Goal: Task Accomplishment & Management: Complete application form

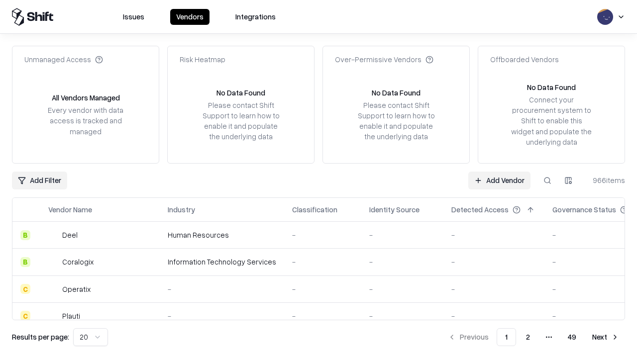
click at [499, 180] on link "Add Vendor" at bounding box center [499, 181] width 62 height 18
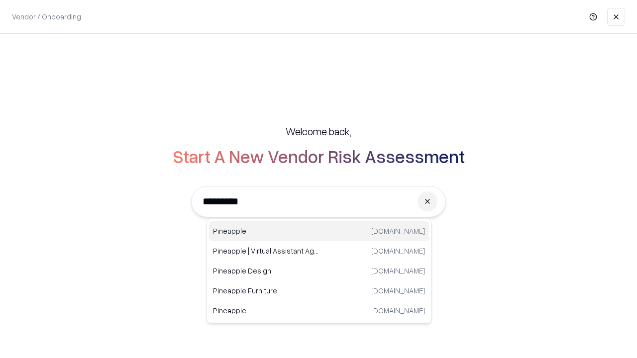
click at [319, 231] on div "Pineapple [DOMAIN_NAME]" at bounding box center [319, 231] width 220 height 20
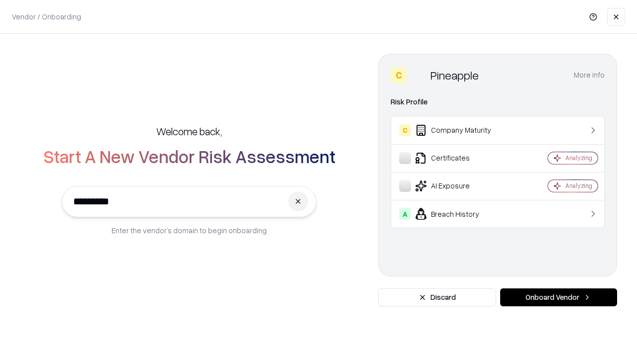
type input "*********"
click at [558, 298] on button "Onboard Vendor" at bounding box center [558, 298] width 117 height 18
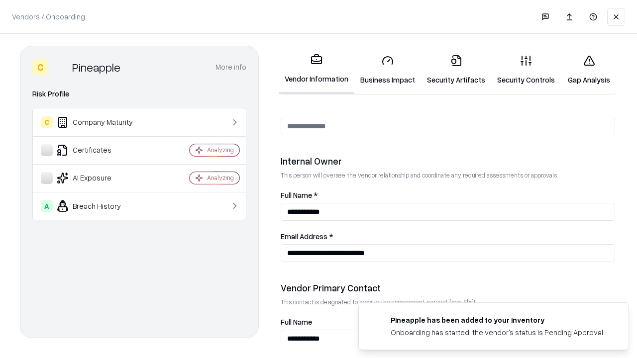
scroll to position [516, 0]
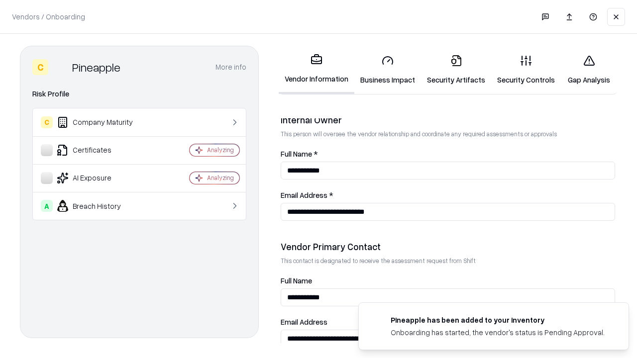
click at [388, 70] on link "Business Impact" at bounding box center [387, 70] width 67 height 46
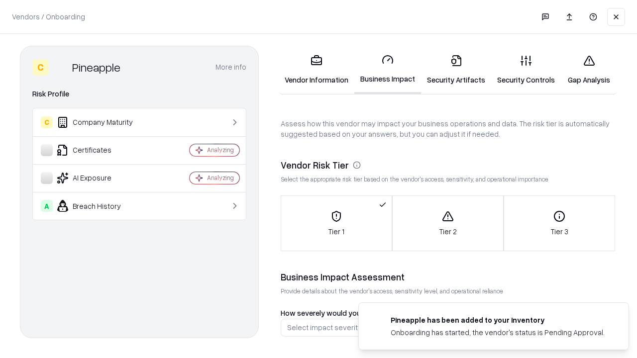
click at [456, 70] on link "Security Artifacts" at bounding box center [456, 70] width 70 height 46
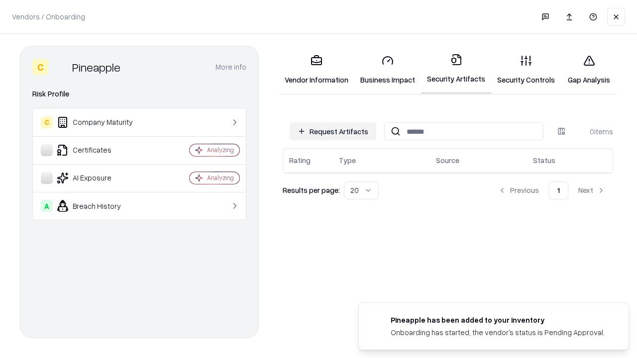
click at [333, 131] on button "Request Artifacts" at bounding box center [333, 131] width 87 height 18
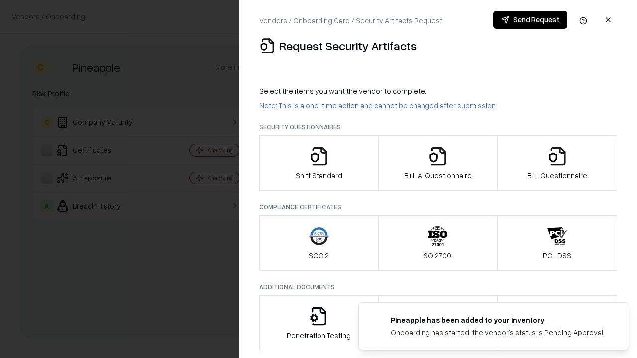
click at [318, 163] on icon "button" at bounding box center [319, 156] width 20 height 20
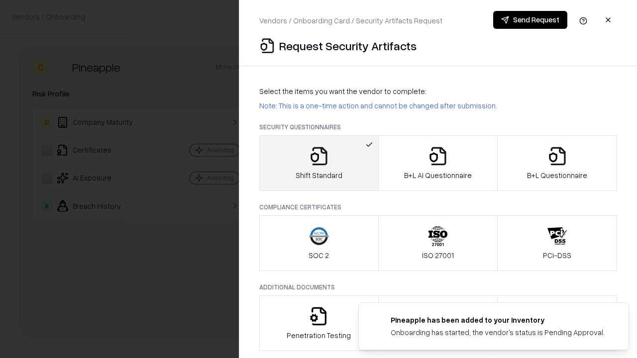
click at [530, 20] on button "Send Request" at bounding box center [530, 20] width 74 height 18
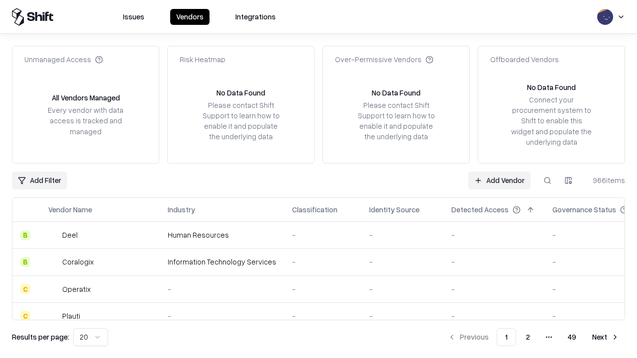
click at [547, 180] on button at bounding box center [547, 181] width 18 height 18
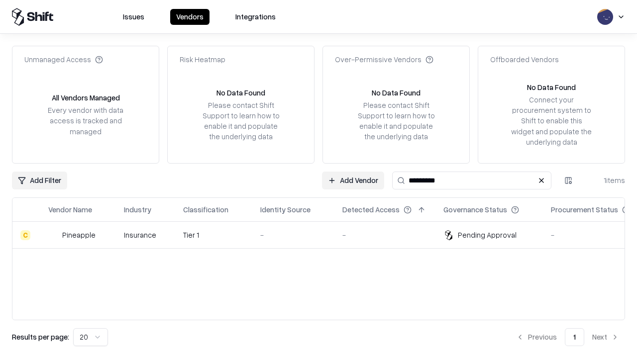
type input "*********"
click at [324, 235] on div "-" at bounding box center [293, 235] width 66 height 10
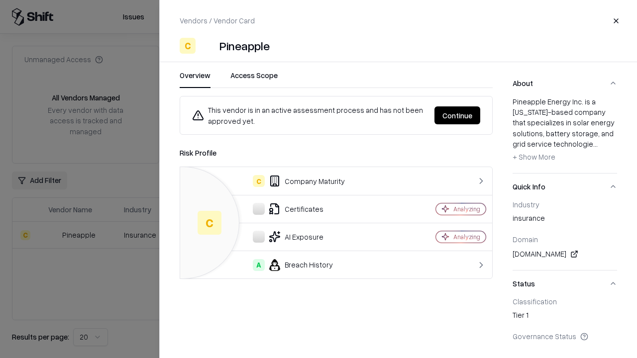
click at [457, 115] on button "Continue" at bounding box center [457, 115] width 46 height 18
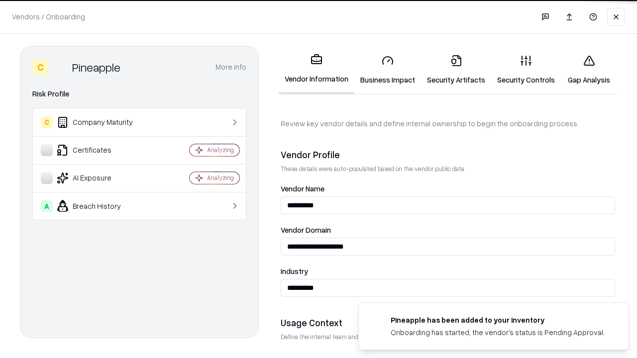
click at [456, 70] on link "Security Artifacts" at bounding box center [456, 70] width 70 height 46
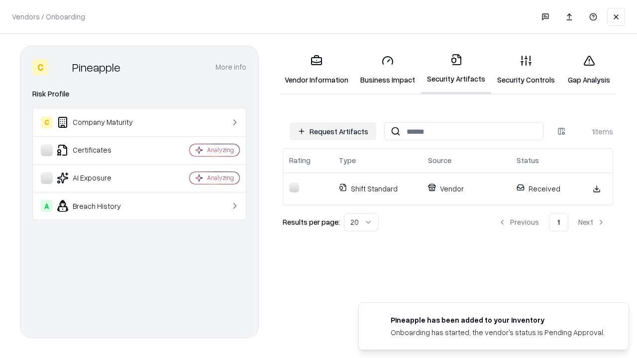
click at [589, 70] on link "Gap Analysis" at bounding box center [589, 70] width 56 height 46
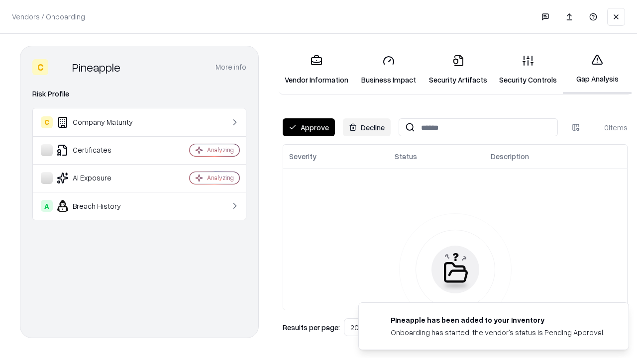
click at [309, 127] on button "Approve" at bounding box center [309, 127] width 52 height 18
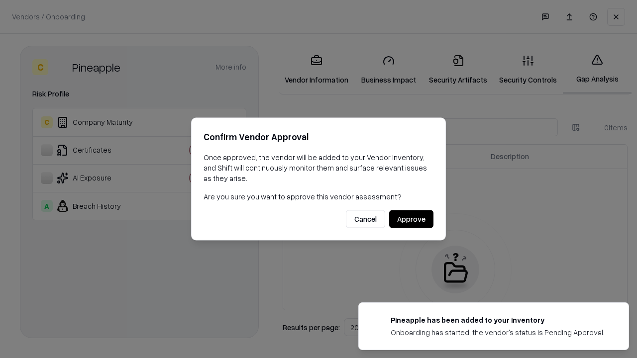
click at [411, 219] on button "Approve" at bounding box center [411, 220] width 44 height 18
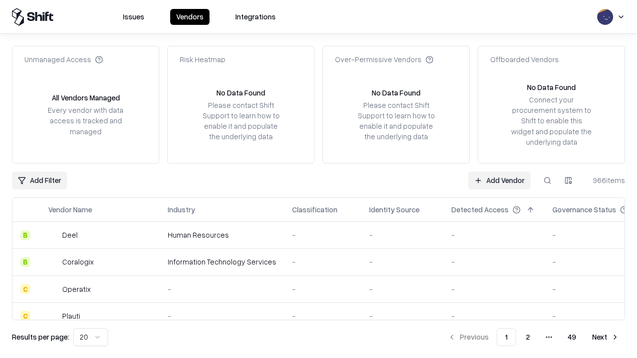
type input "*********"
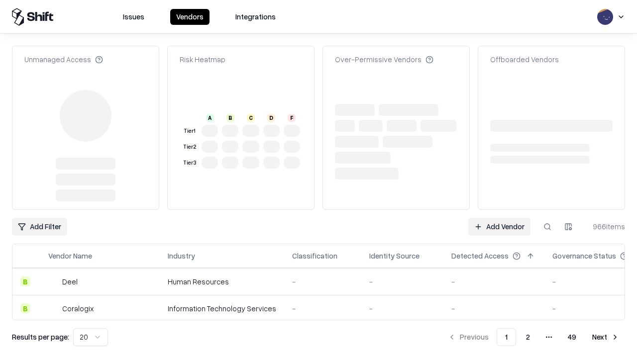
click at [499, 218] on link "Add Vendor" at bounding box center [499, 227] width 62 height 18
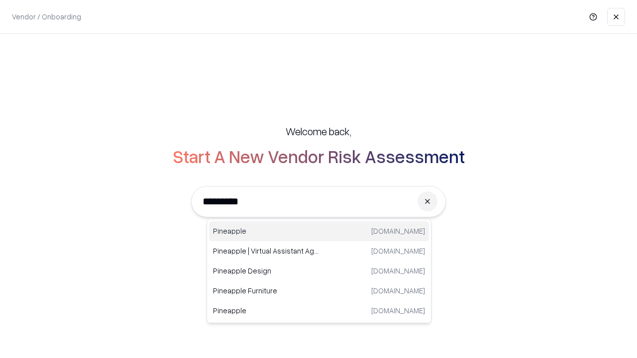
click at [319, 231] on div "Pineapple [DOMAIN_NAME]" at bounding box center [319, 231] width 220 height 20
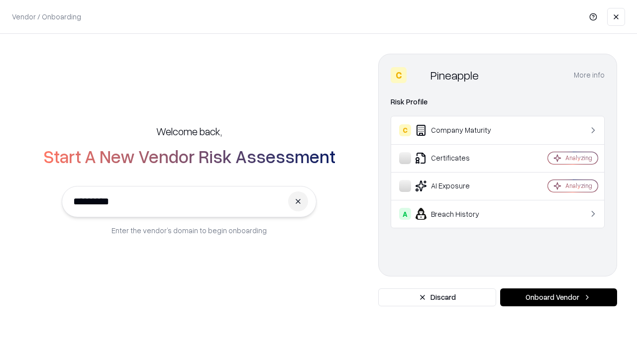
type input "*********"
click at [558, 298] on button "Onboard Vendor" at bounding box center [558, 298] width 117 height 18
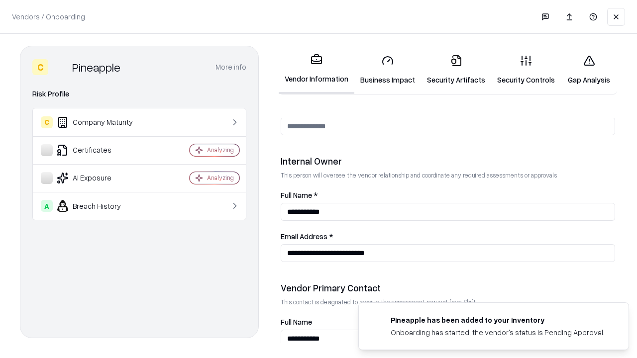
scroll to position [516, 0]
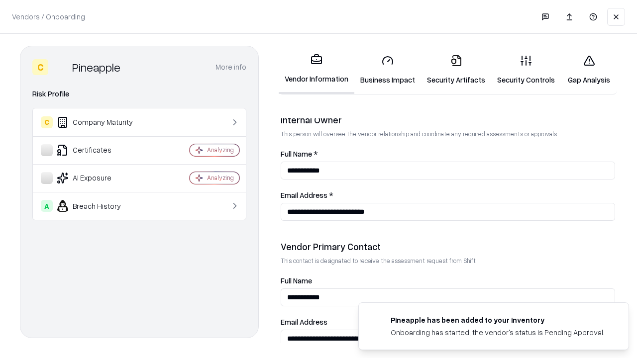
click at [589, 70] on link "Gap Analysis" at bounding box center [589, 70] width 56 height 46
